Goal: Information Seeking & Learning: Learn about a topic

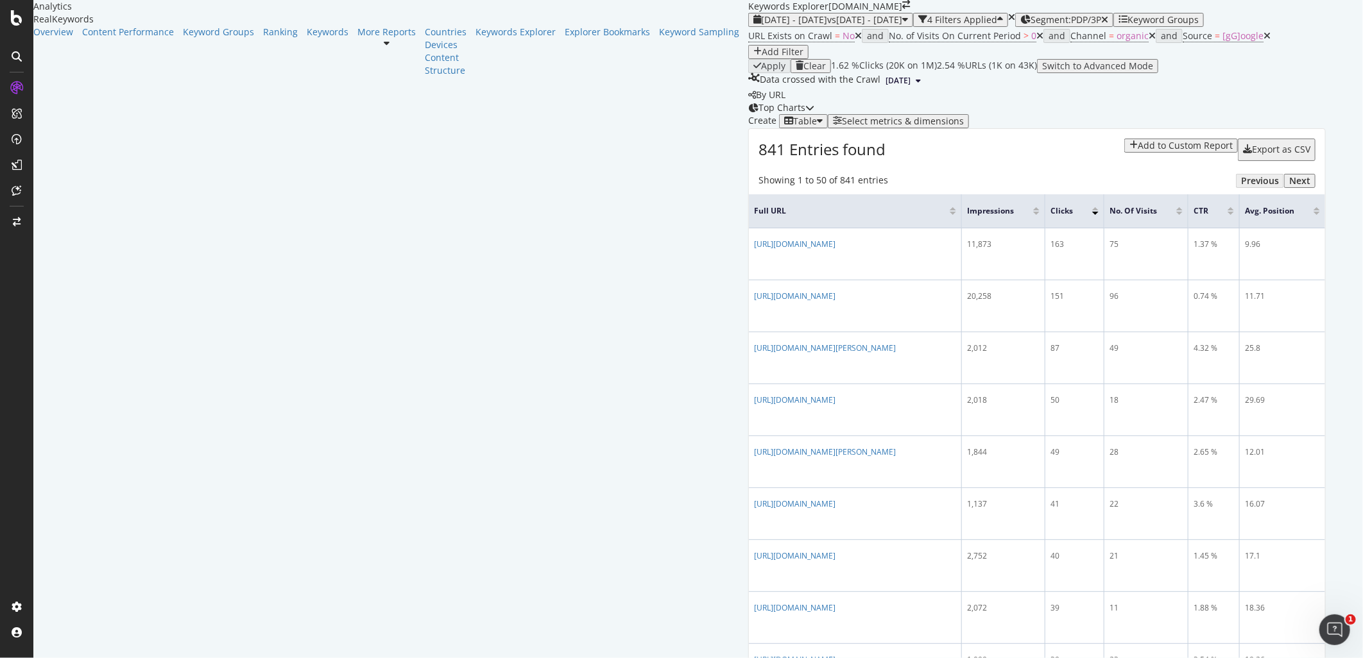
click at [886, 87] on span "2025 Jul. 27th" at bounding box center [898, 81] width 25 height 12
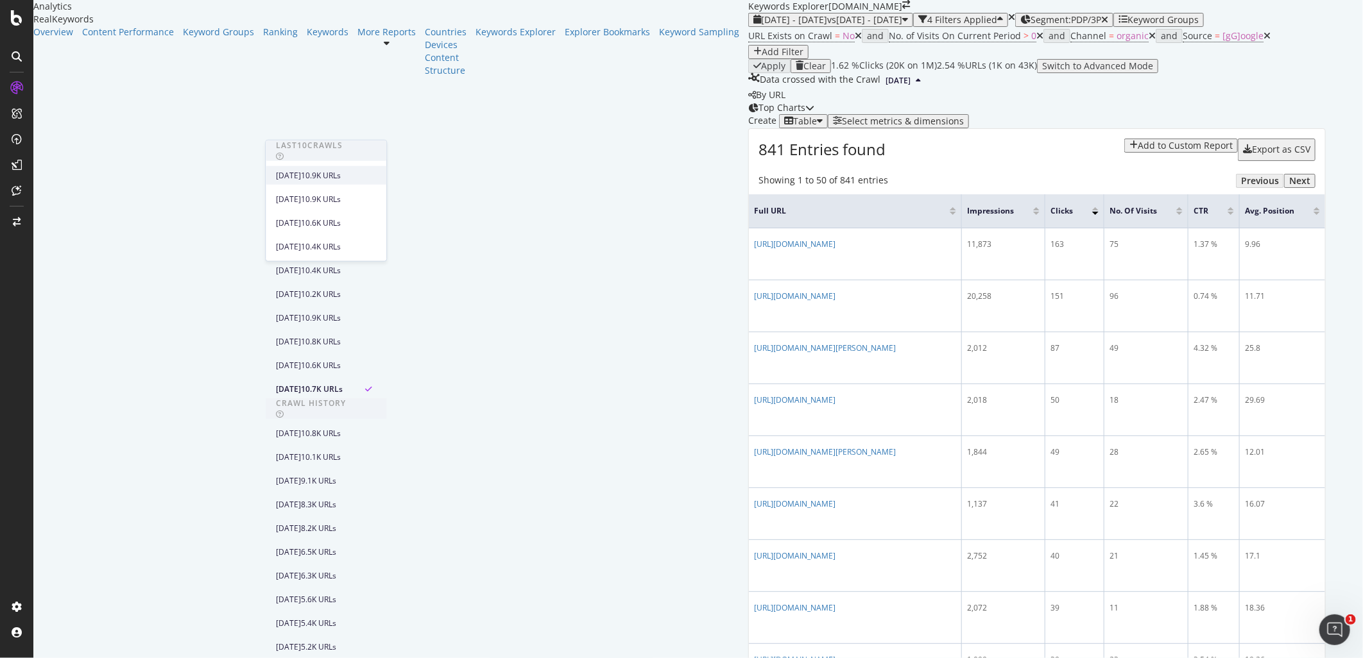
click at [301, 178] on div "[DATE]" at bounding box center [288, 175] width 25 height 12
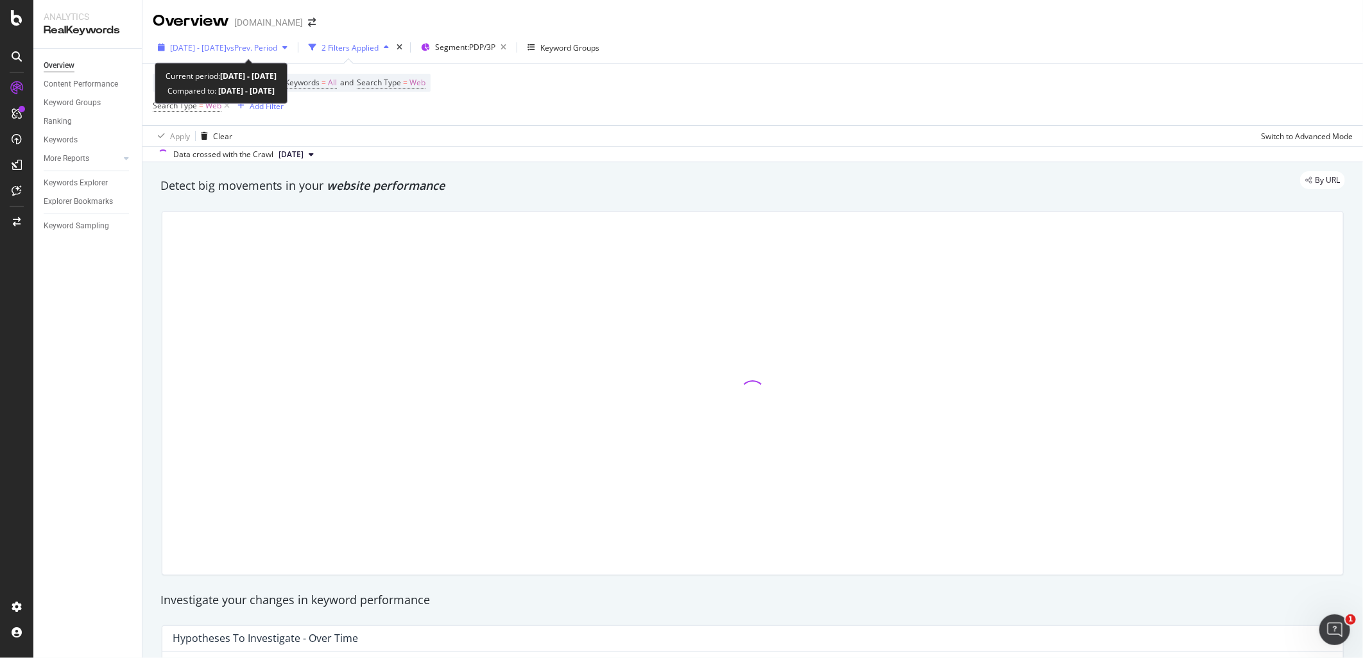
click at [227, 44] on span "[DATE] - [DATE]" at bounding box center [198, 47] width 56 height 11
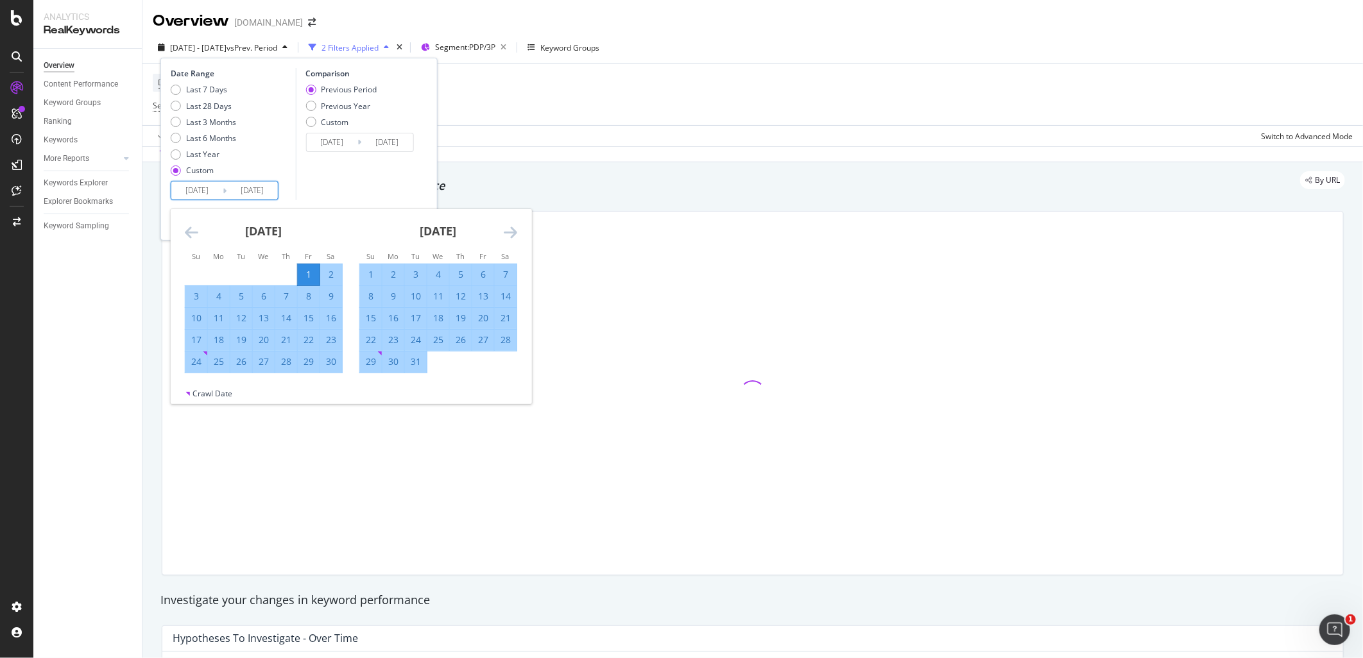
click at [241, 197] on input "[DATE]" at bounding box center [252, 191] width 51 height 18
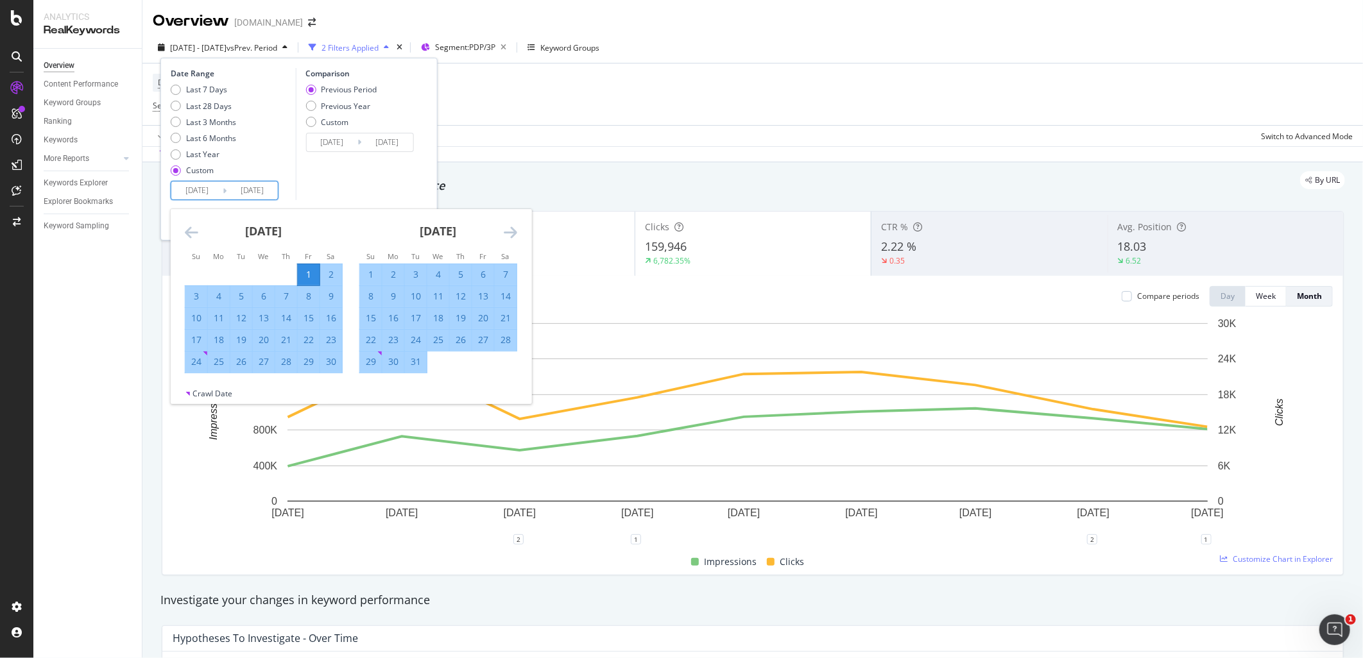
click at [506, 231] on icon "Move forward to switch to the next month." at bounding box center [510, 232] width 13 height 15
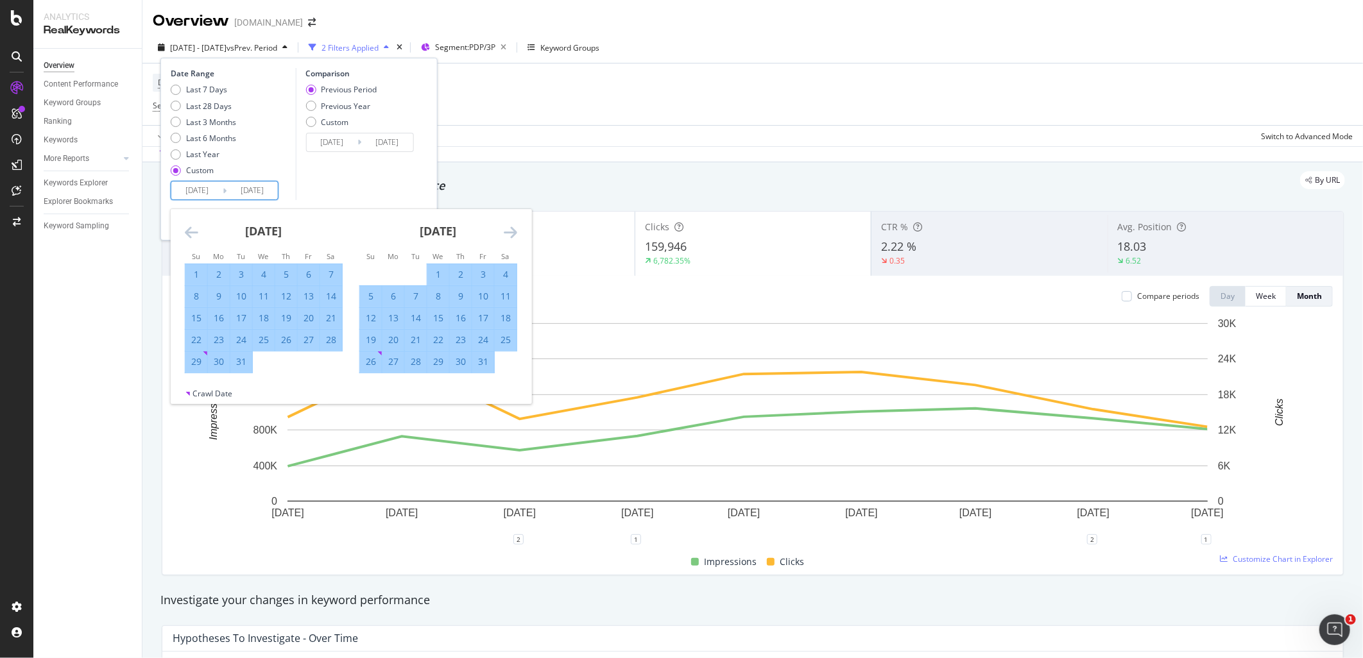
click at [506, 231] on icon "Move forward to switch to the next month." at bounding box center [510, 232] width 13 height 15
click at [507, 231] on icon "Move forward to switch to the next month." at bounding box center [510, 232] width 13 height 15
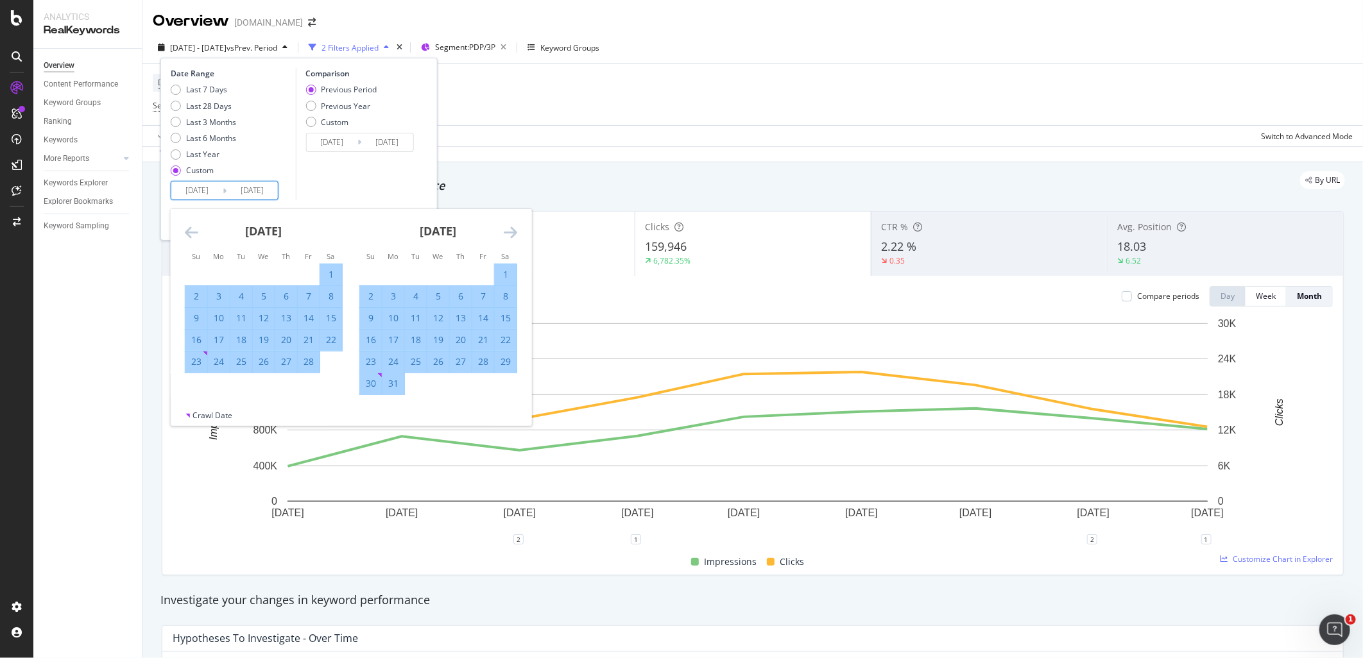
click at [507, 231] on icon "Move forward to switch to the next month." at bounding box center [510, 232] width 13 height 15
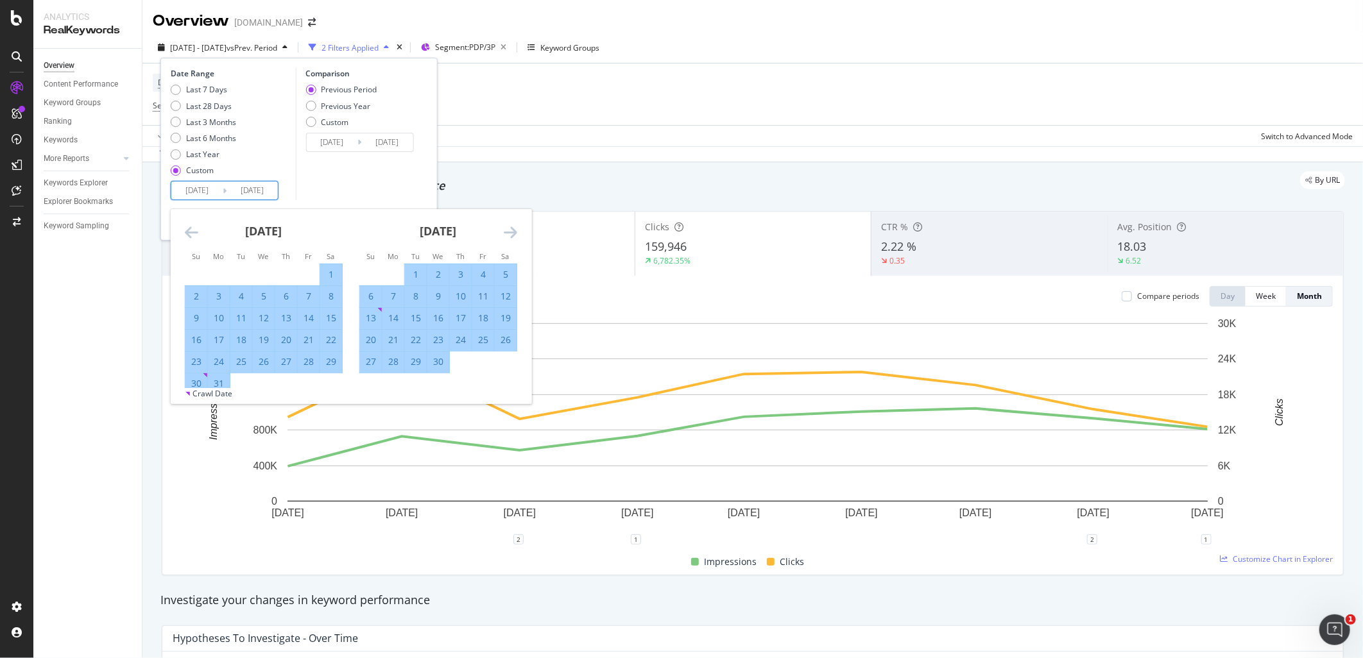
click at [507, 231] on icon "Move forward to switch to the next month." at bounding box center [510, 232] width 13 height 15
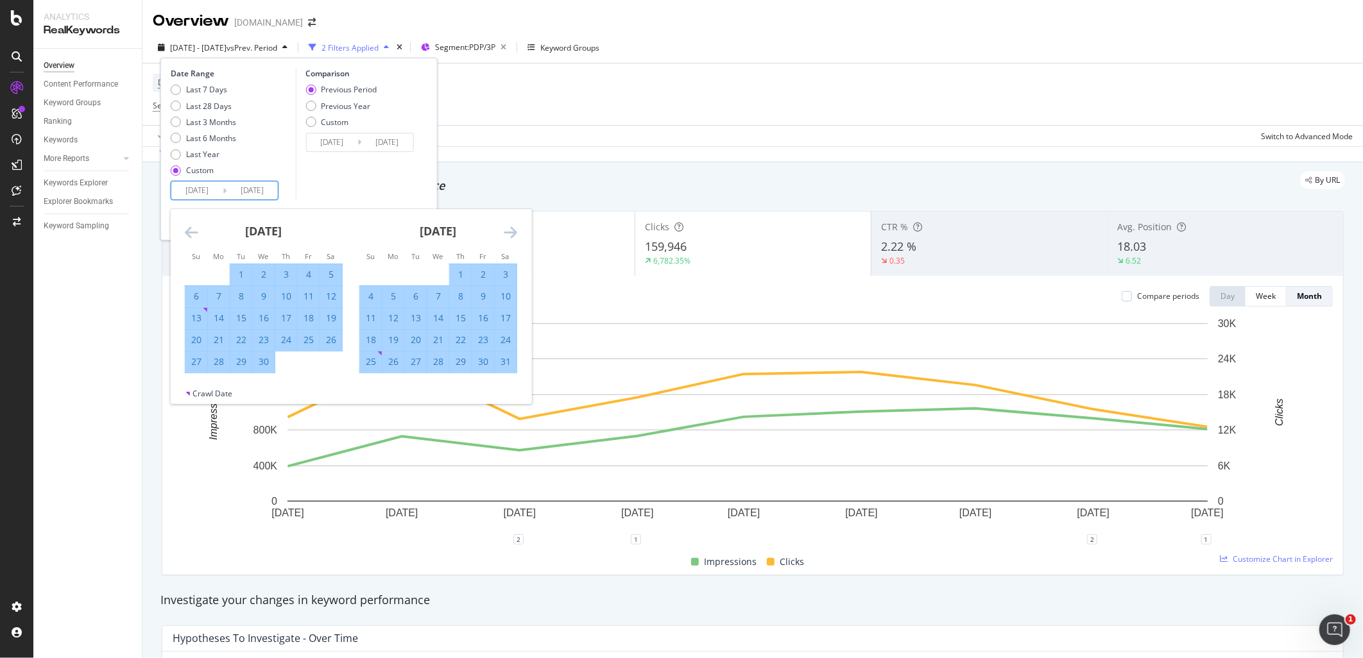
click at [507, 231] on icon "Move forward to switch to the next month." at bounding box center [510, 232] width 13 height 15
click at [506, 231] on icon "Move forward to switch to the next month." at bounding box center [510, 232] width 13 height 15
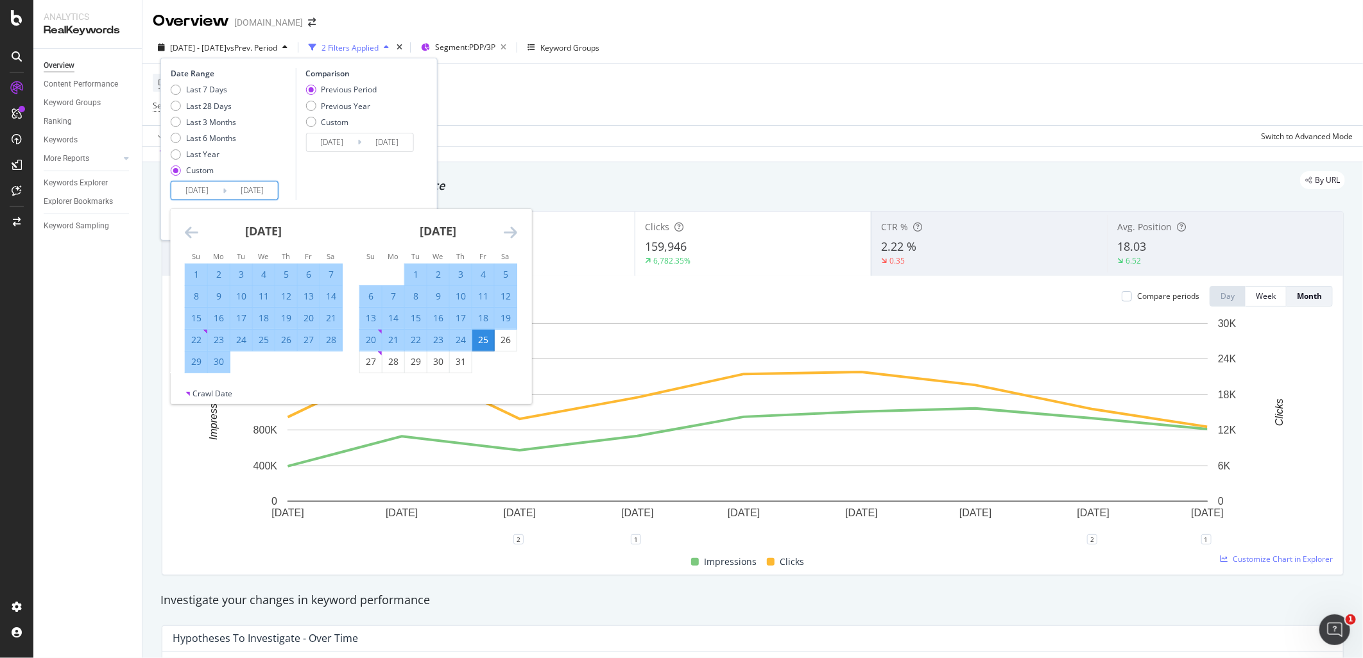
click at [506, 231] on icon "Move forward to switch to the next month." at bounding box center [510, 232] width 13 height 15
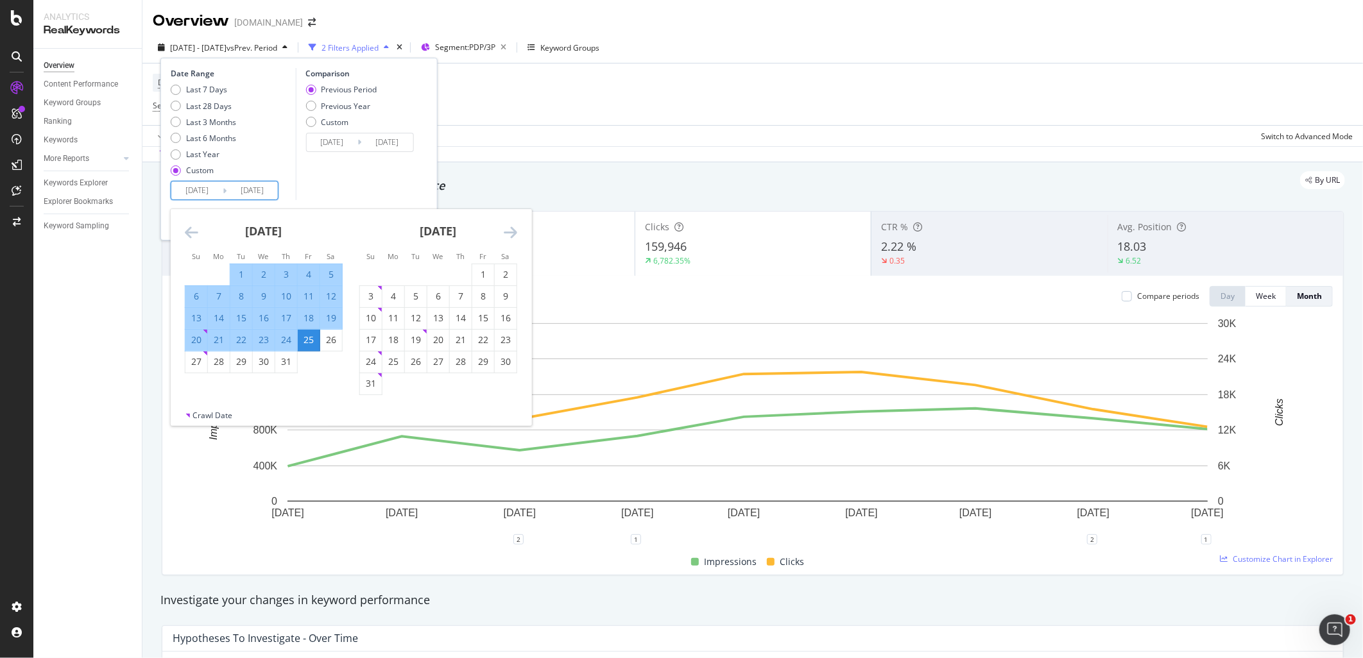
click at [506, 231] on icon "Move forward to switch to the next month." at bounding box center [510, 232] width 13 height 15
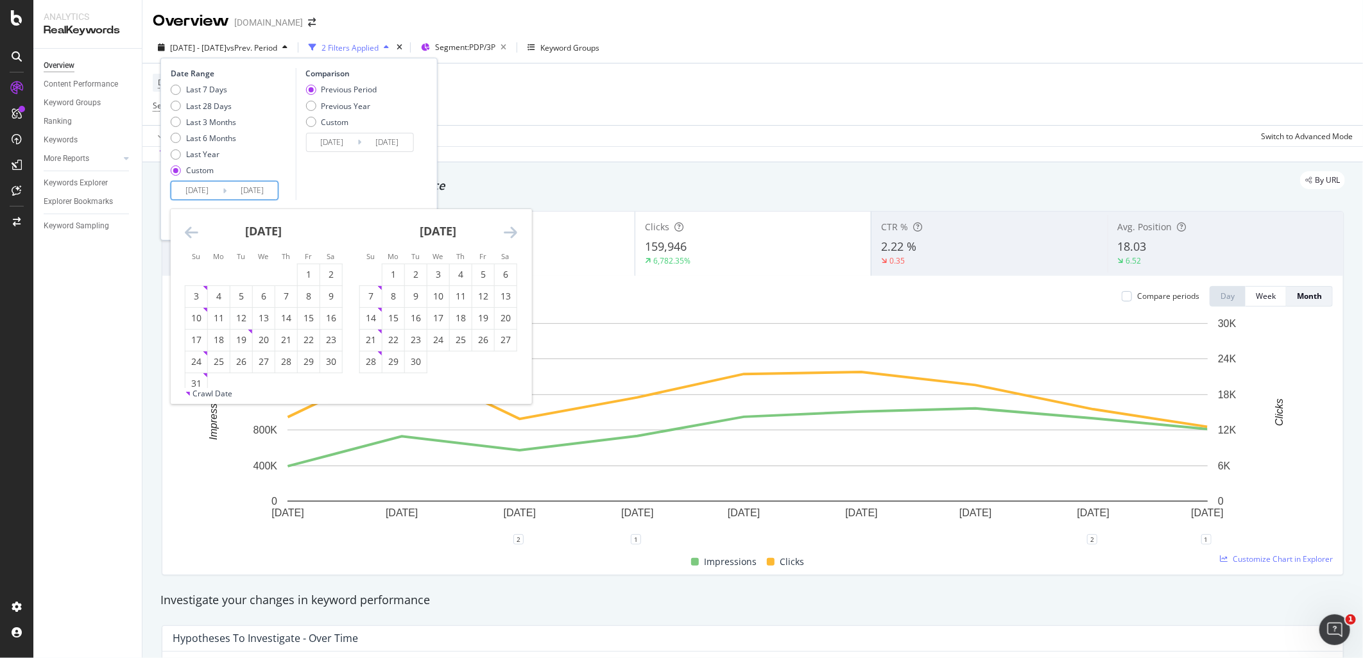
click at [506, 231] on icon "Move forward to switch to the next month." at bounding box center [510, 232] width 13 height 15
click at [246, 366] on div "30" at bounding box center [241, 362] width 22 height 13
type input "2025/09/30"
type input "2023/12/03"
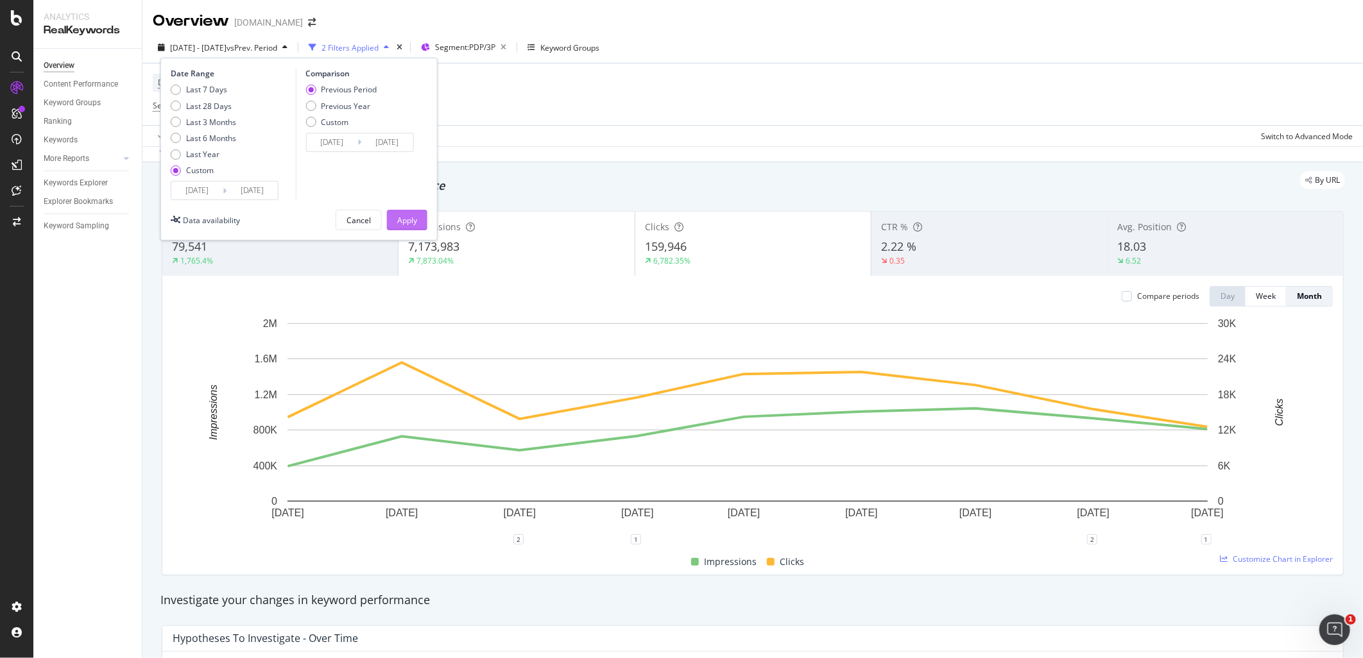
click at [413, 216] on div "Apply" at bounding box center [407, 220] width 20 height 11
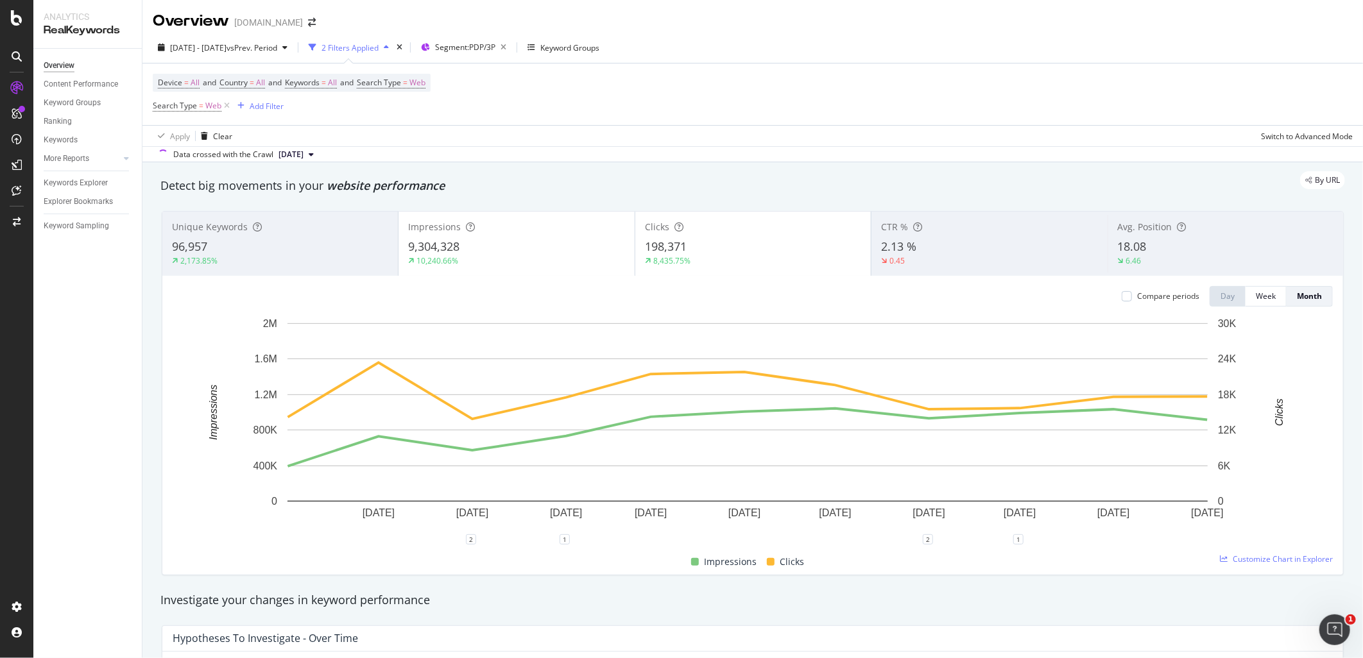
click at [370, 245] on div "96,957" at bounding box center [280, 247] width 216 height 17
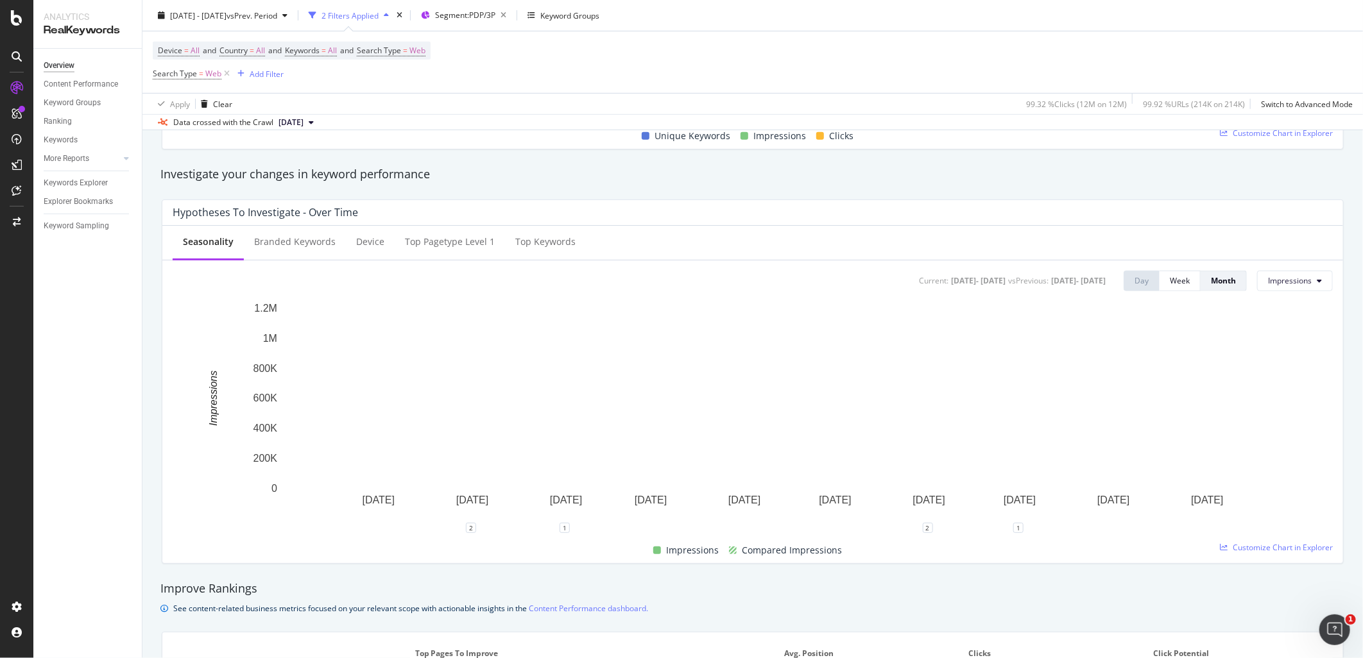
scroll to position [427, 0]
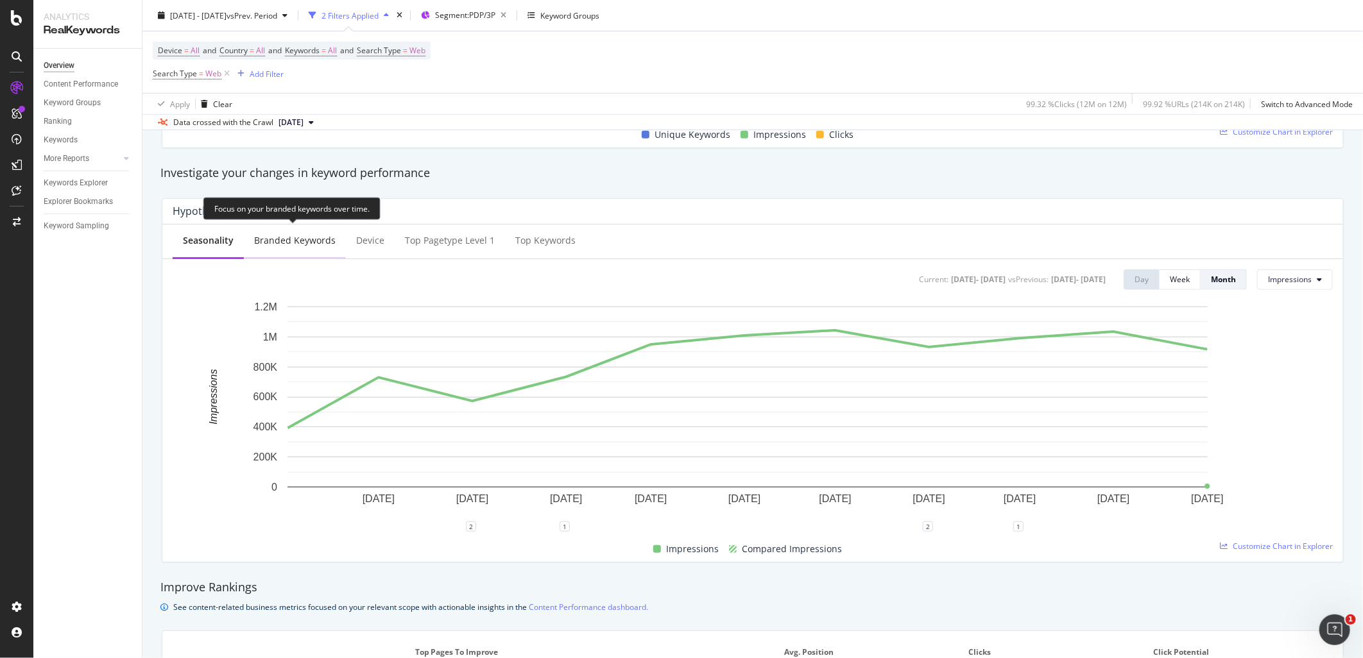
click at [284, 242] on div "Branded Keywords" at bounding box center [295, 240] width 82 height 13
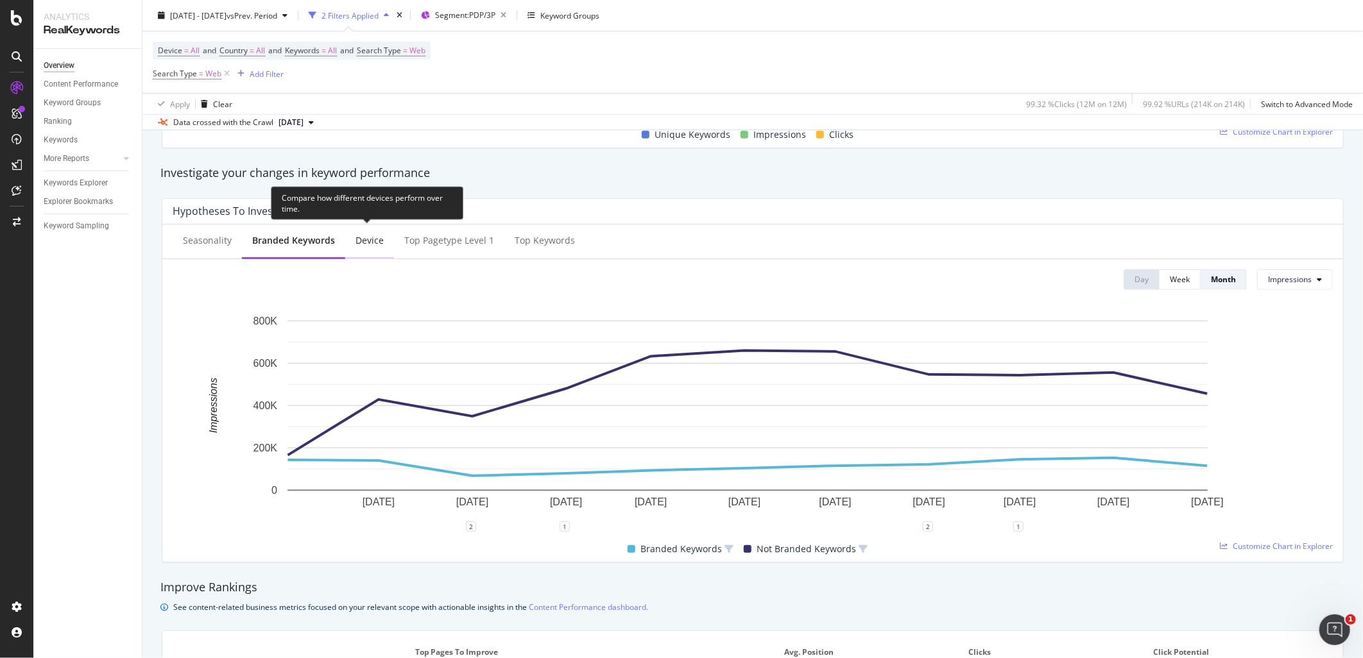
click at [363, 243] on div "Device" at bounding box center [370, 240] width 28 height 13
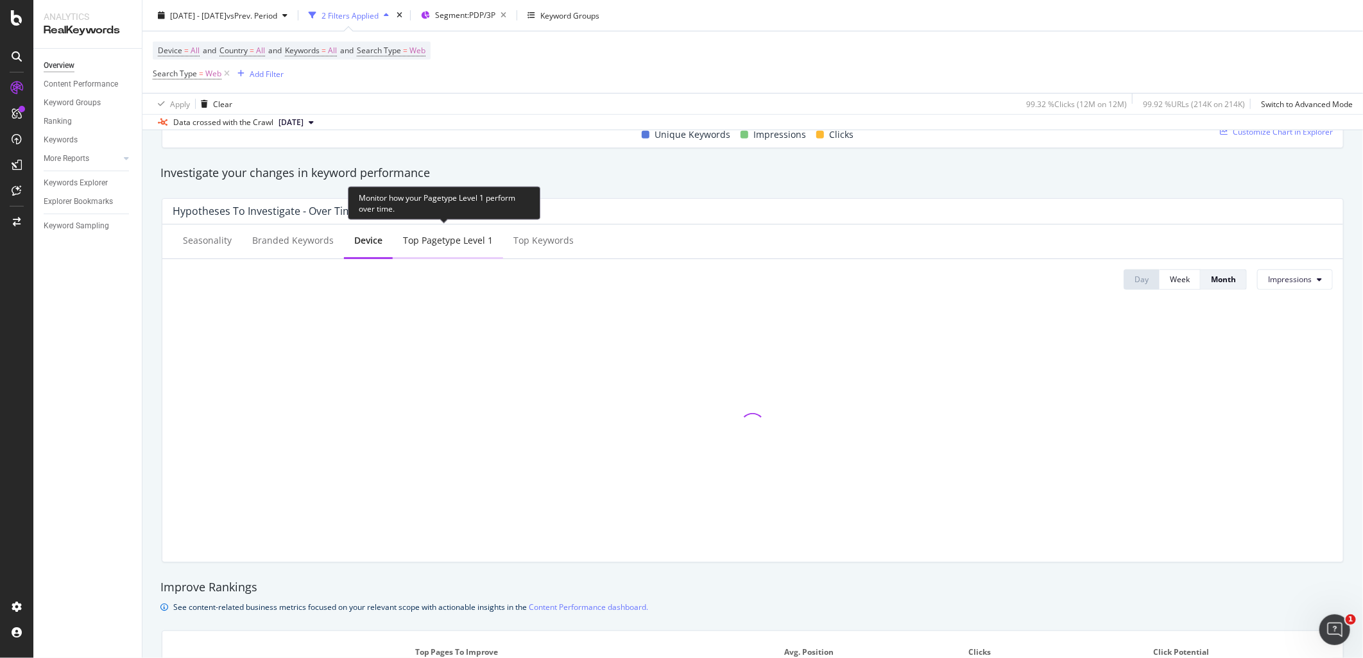
click at [465, 245] on div "Top Pagetype Level 1" at bounding box center [448, 240] width 90 height 13
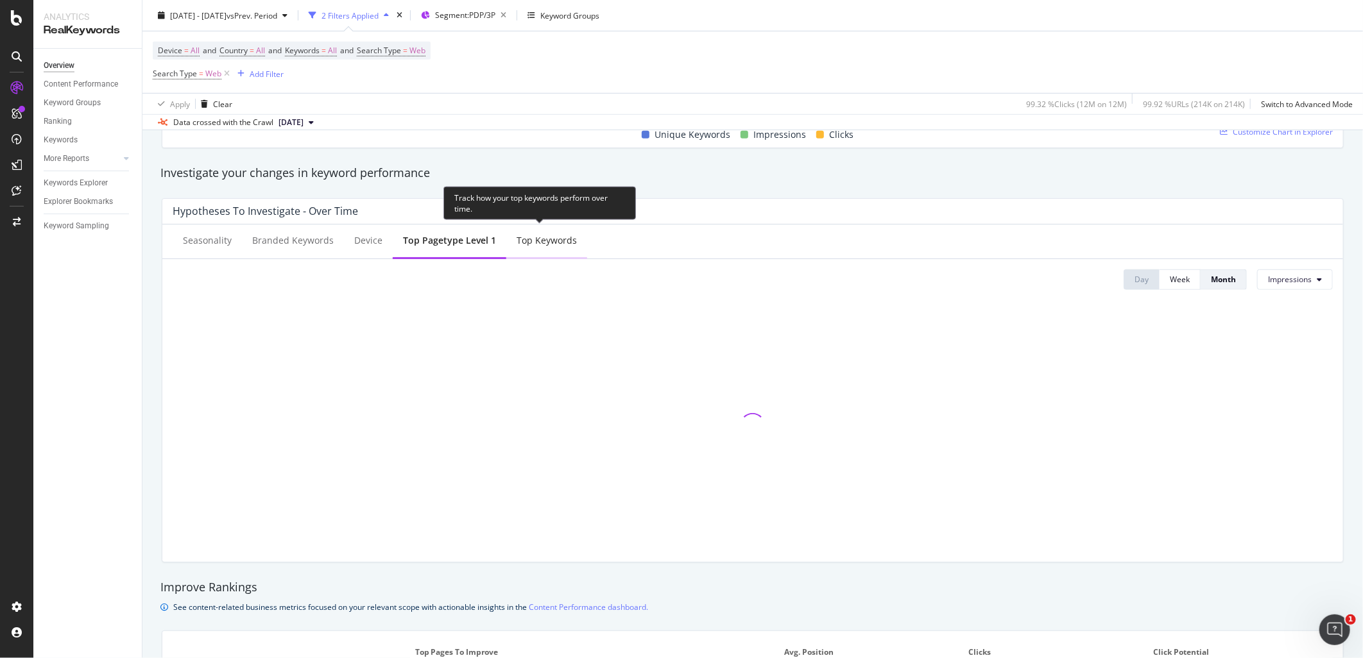
click at [521, 249] on div "Top Keywords" at bounding box center [546, 241] width 81 height 35
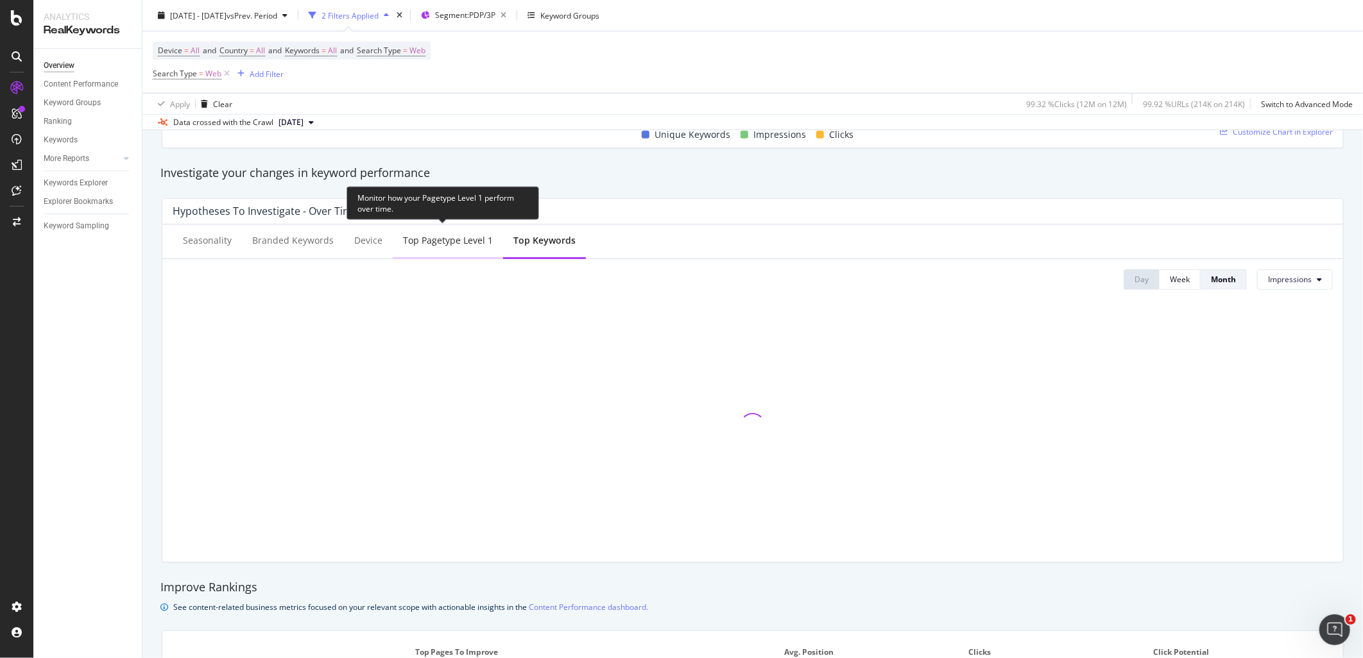
click at [469, 250] on div "Top Pagetype Level 1" at bounding box center [448, 241] width 110 height 35
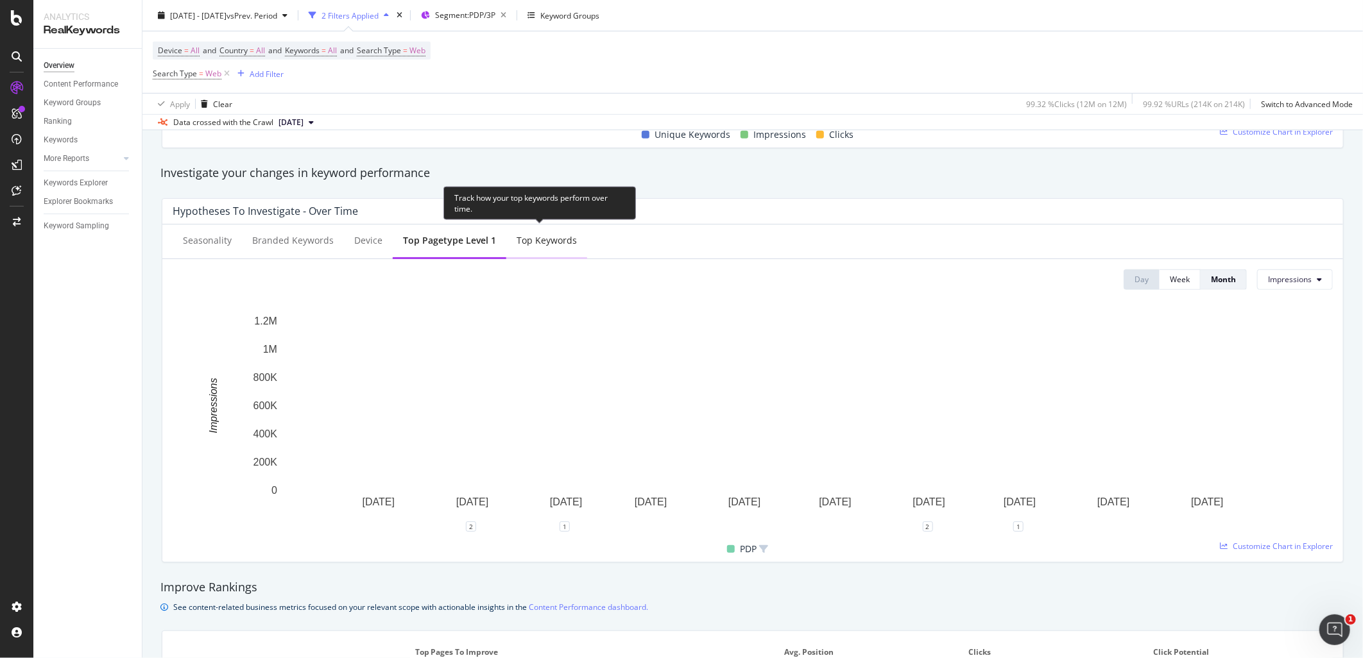
click at [554, 247] on div "Top Keywords" at bounding box center [547, 240] width 60 height 13
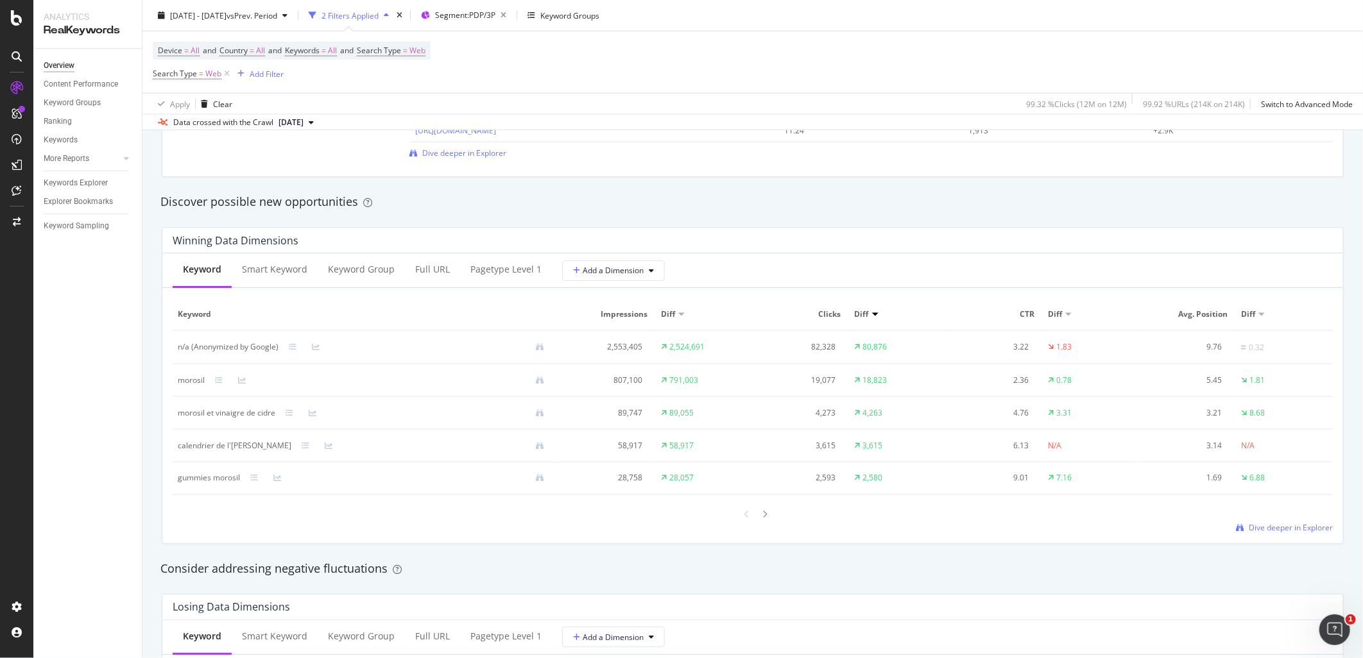
scroll to position [1069, 0]
click at [252, 261] on div "Smart Keyword" at bounding box center [274, 264] width 65 height 13
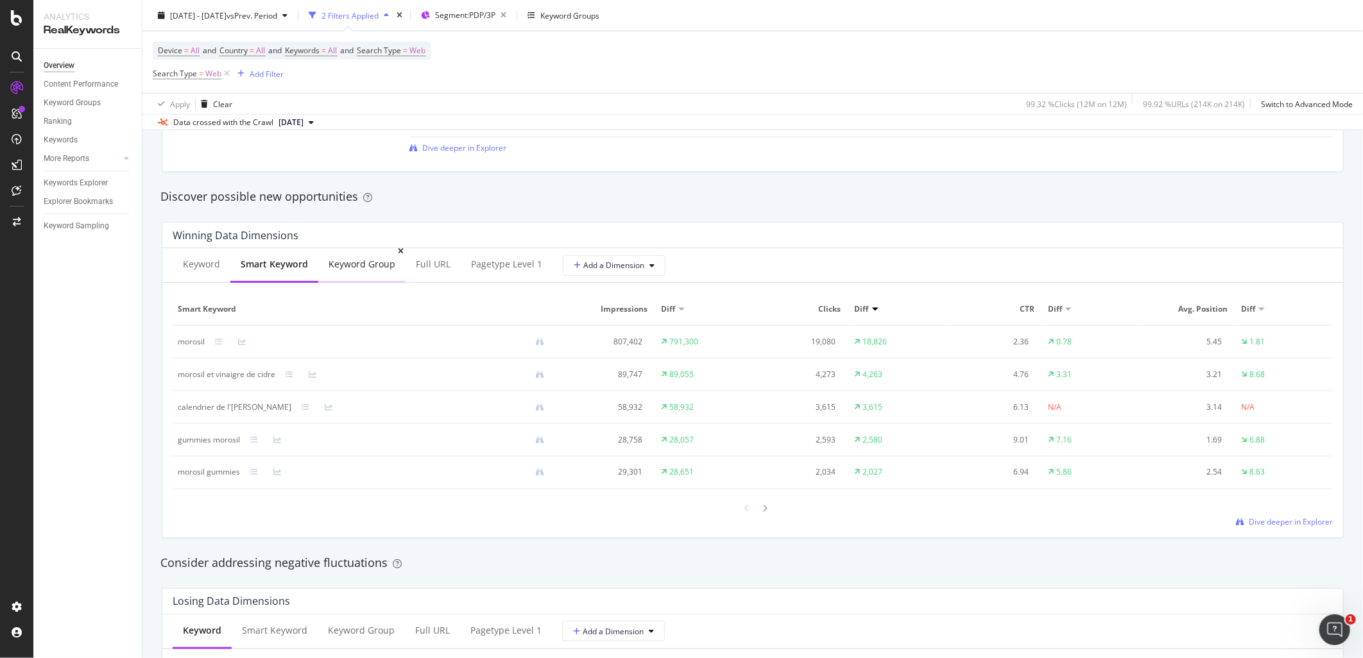
click at [338, 275] on div "Keyword Group" at bounding box center [361, 265] width 87 height 35
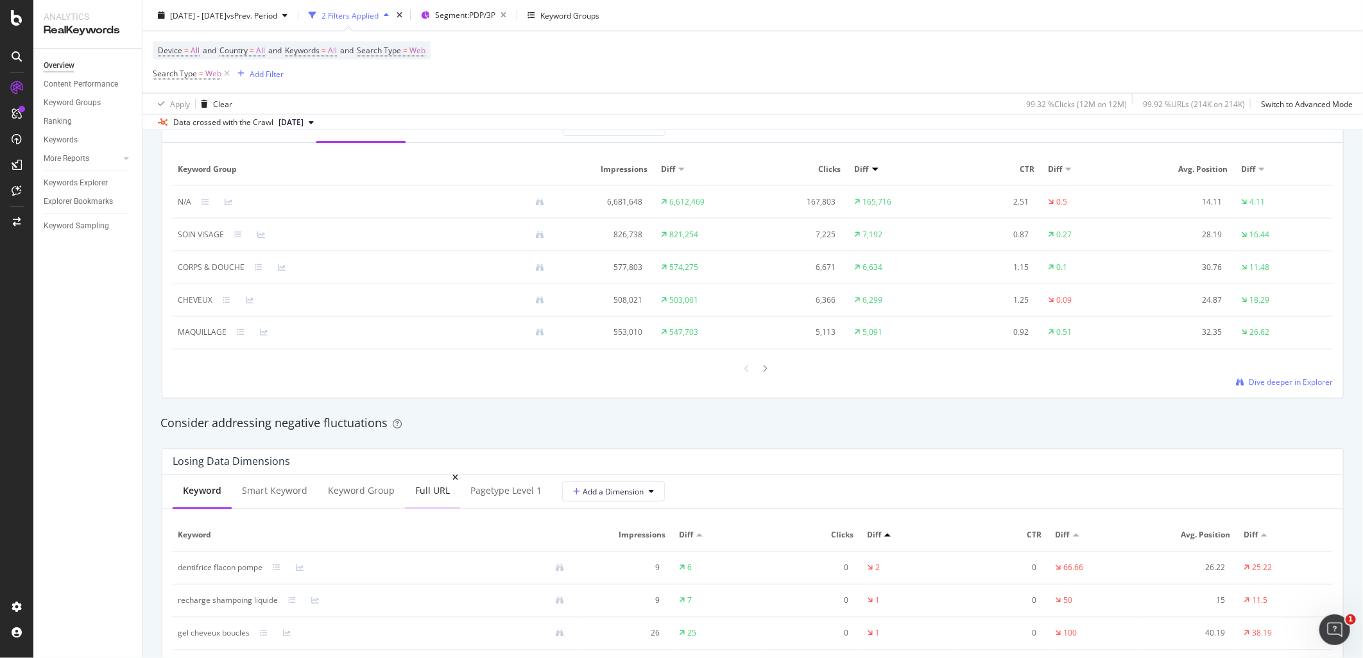
scroll to position [1355, 0]
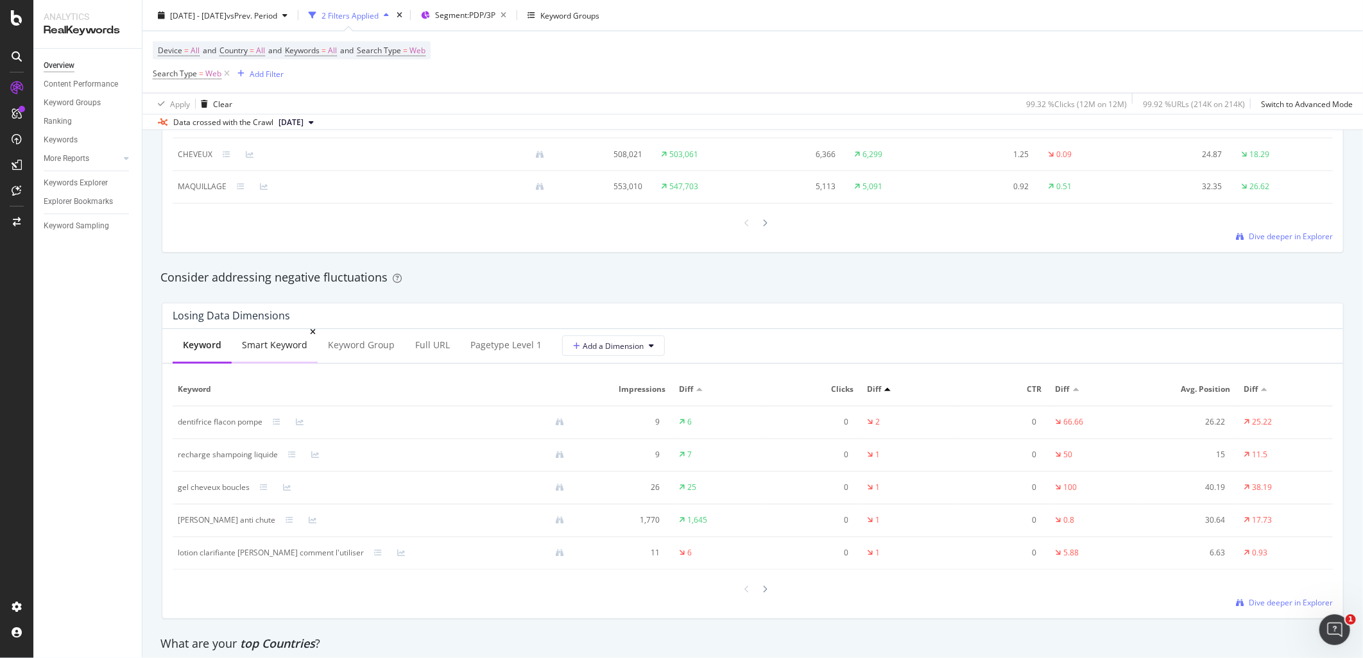
click at [279, 352] on div "Smart Keyword" at bounding box center [274, 345] width 65 height 13
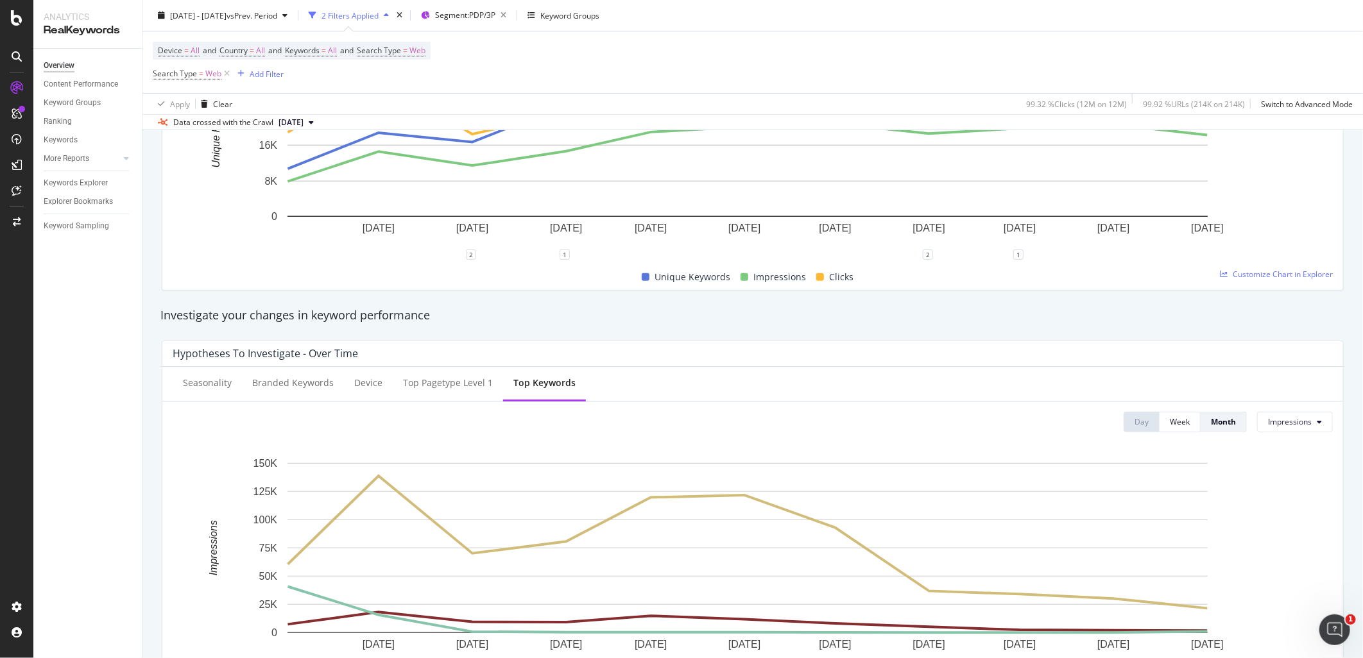
scroll to position [0, 0]
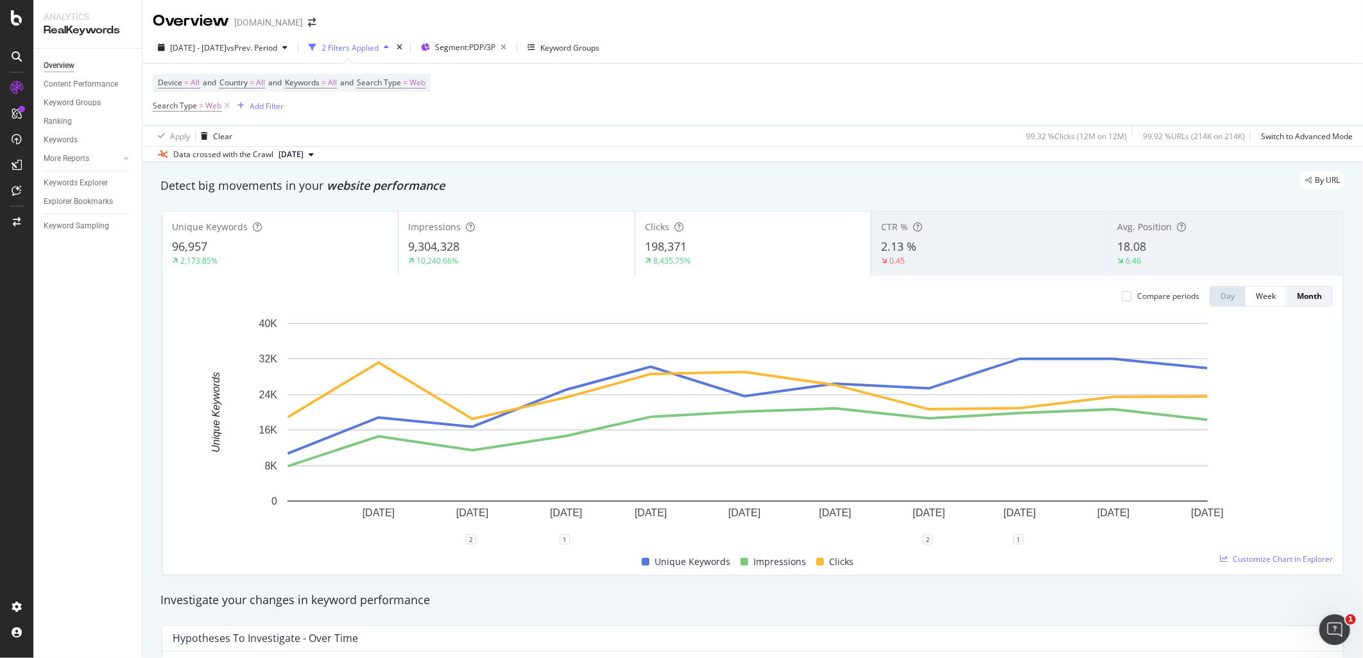
click at [956, 242] on div "2.13 %" at bounding box center [989, 247] width 216 height 17
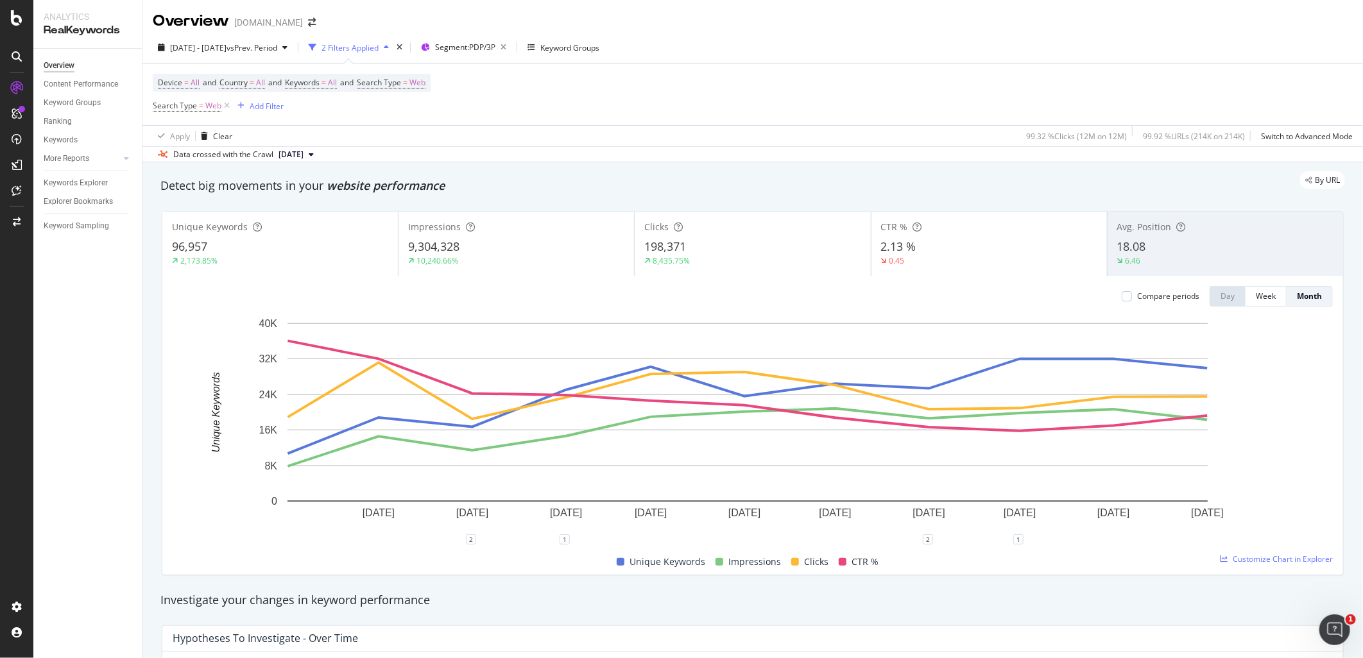
click at [1139, 261] on div "6.46" at bounding box center [1133, 261] width 32 height 12
